Goal: Find specific page/section: Find specific page/section

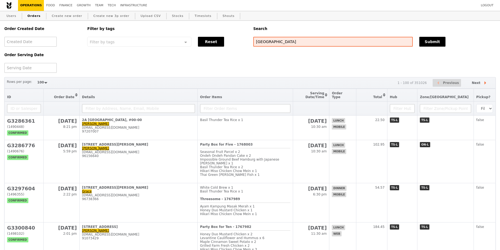
select select "100"
type input "[GEOGRAPHIC_DATA]"
click at [435, 46] on button "Submit" at bounding box center [432, 42] width 26 height 10
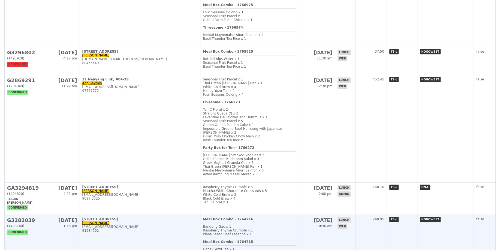
scroll to position [501, 0]
